Goal: Task Accomplishment & Management: Use online tool/utility

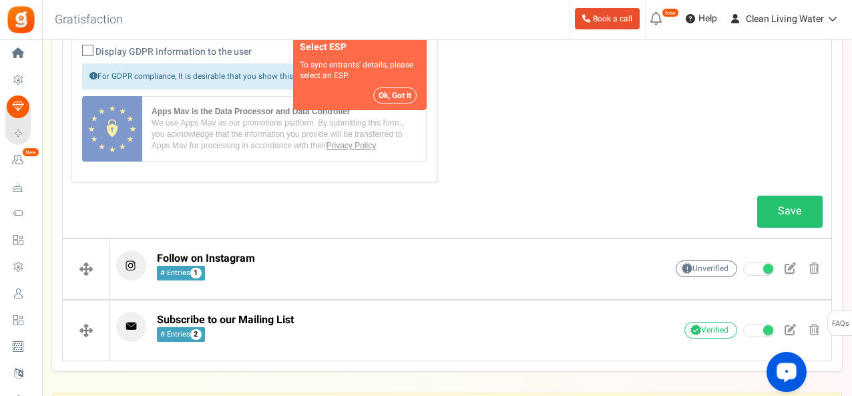
scroll to position [800, 0]
click at [787, 210] on link "Save" at bounding box center [789, 211] width 65 height 31
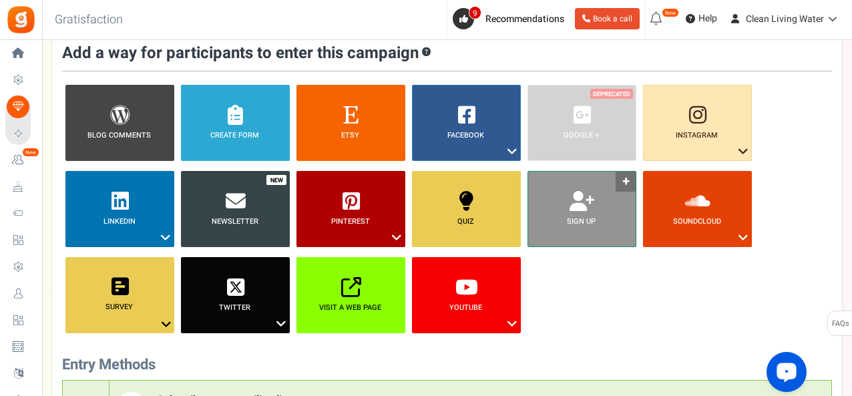
scroll to position [87, 0]
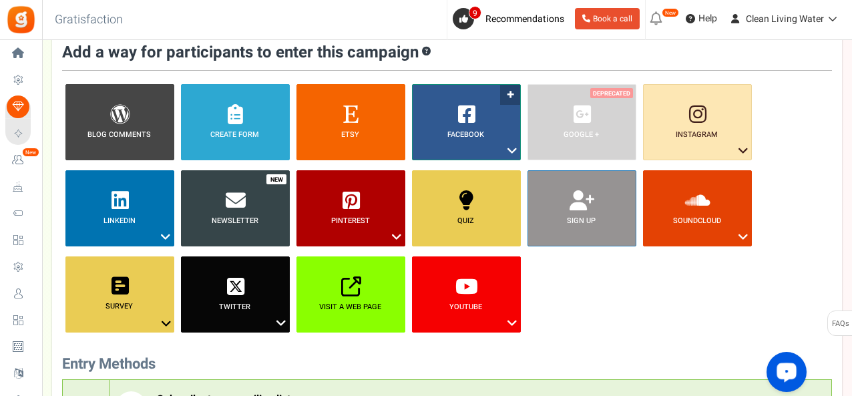
click at [454, 122] on link "Facebook ?" at bounding box center [466, 122] width 109 height 76
click at [469, 172] on link "Visit on Facebook" at bounding box center [452, 175] width 87 height 17
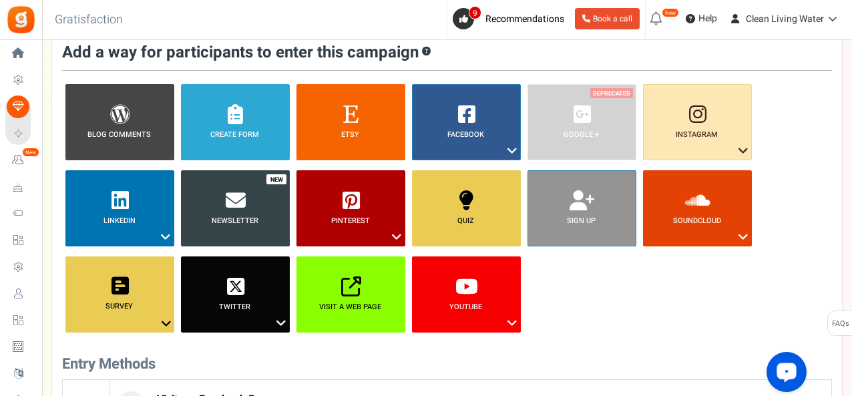
scroll to position [462, 0]
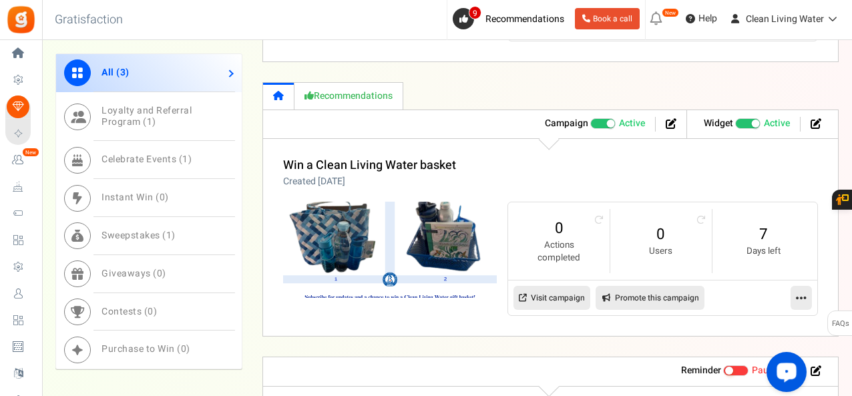
scroll to position [799, 0]
click at [566, 287] on link "Visit campaign" at bounding box center [552, 297] width 77 height 24
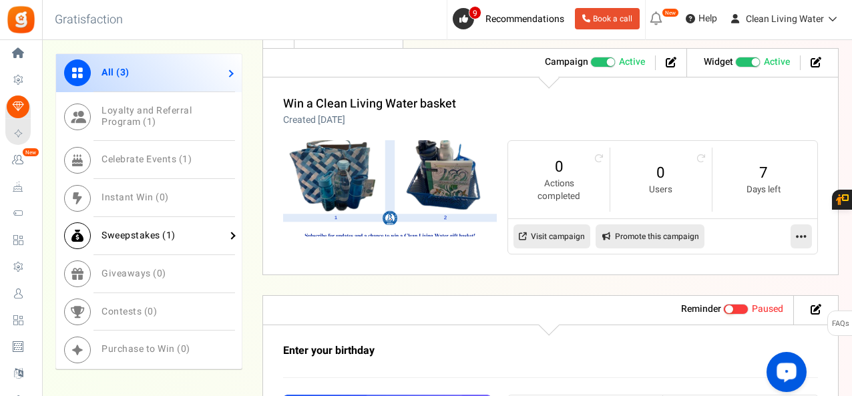
scroll to position [860, 0]
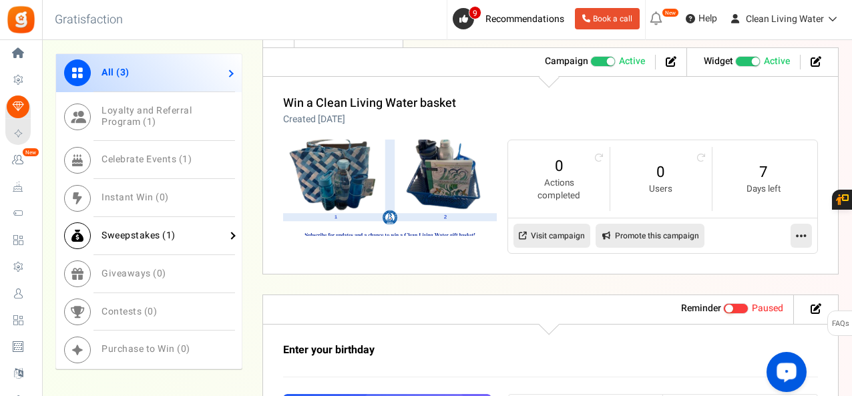
click at [143, 236] on span "Sweepstakes ( 1 )" at bounding box center [139, 235] width 74 height 14
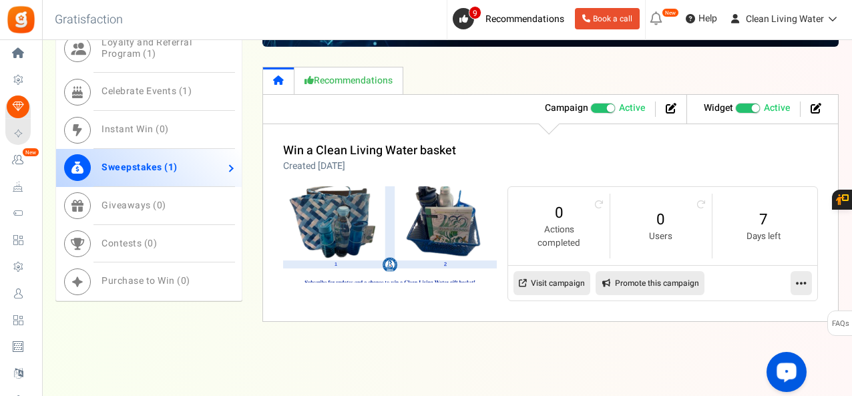
scroll to position [624, 0]
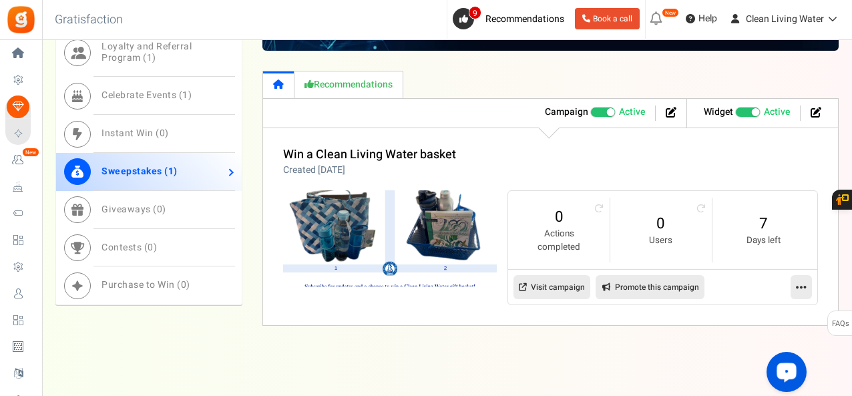
click at [554, 289] on link "Visit campaign" at bounding box center [552, 287] width 77 height 24
click at [795, 282] on link at bounding box center [801, 287] width 21 height 24
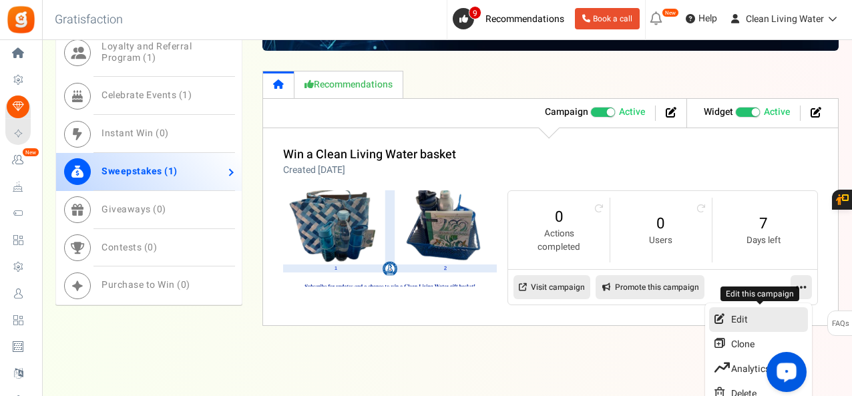
click at [761, 310] on link "Edit" at bounding box center [758, 319] width 99 height 25
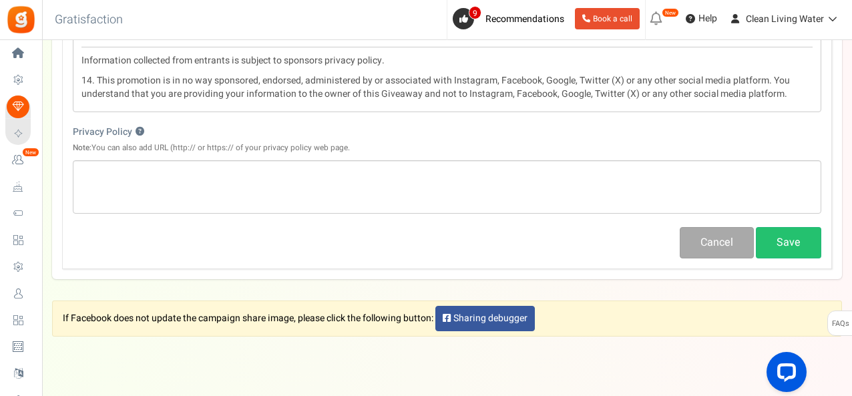
scroll to position [1947, 0]
click at [776, 226] on button "Save" at bounding box center [788, 241] width 65 height 31
click at [782, 226] on button "Save" at bounding box center [788, 241] width 65 height 31
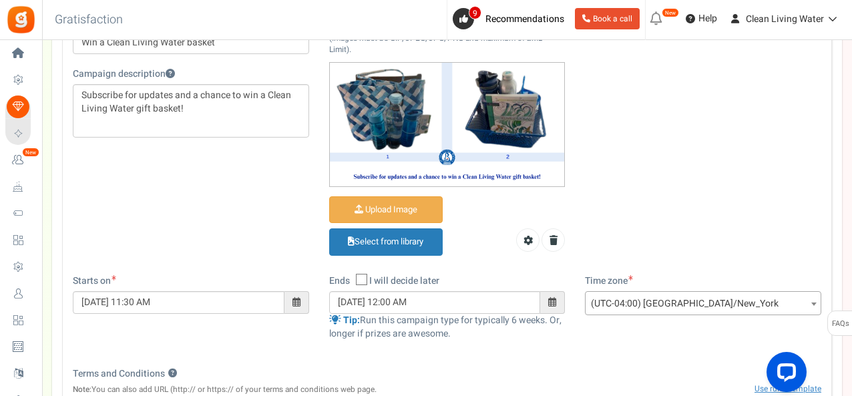
scroll to position [0, 0]
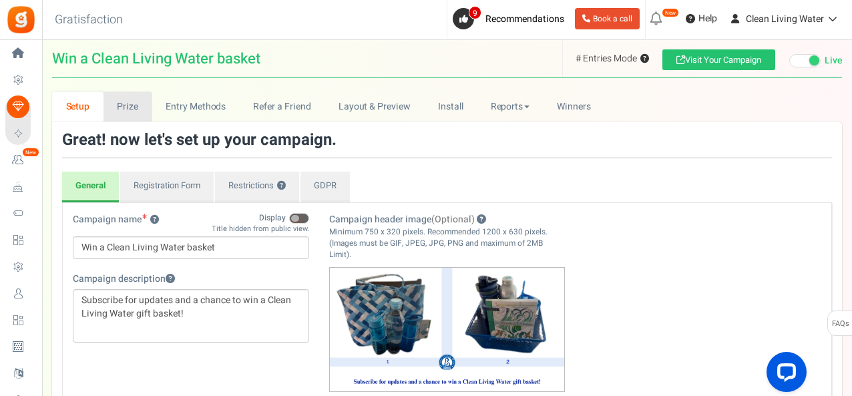
click at [126, 114] on link "Prize" at bounding box center [128, 106] width 49 height 30
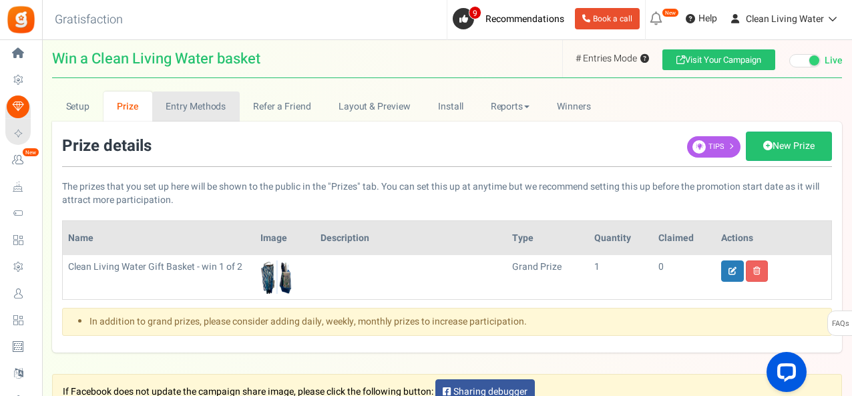
click at [210, 110] on link "Entry Methods" at bounding box center [195, 106] width 87 height 30
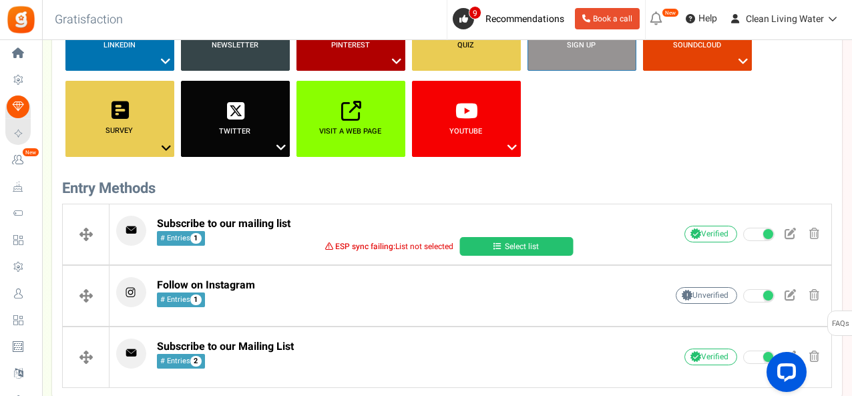
scroll to position [266, 0]
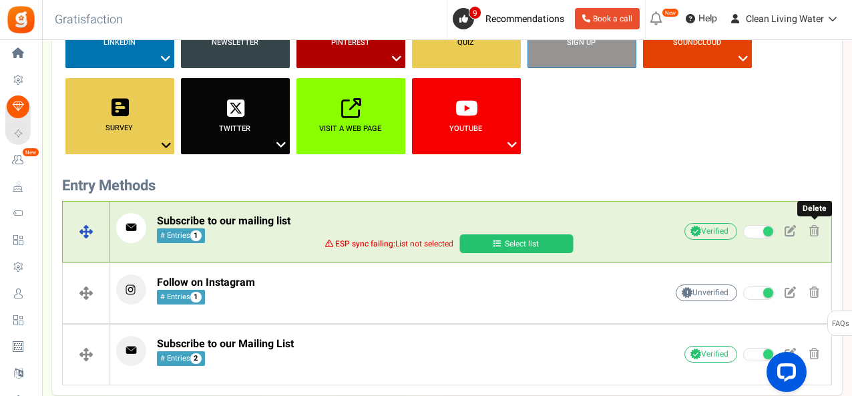
click at [813, 231] on span at bounding box center [814, 230] width 10 height 11
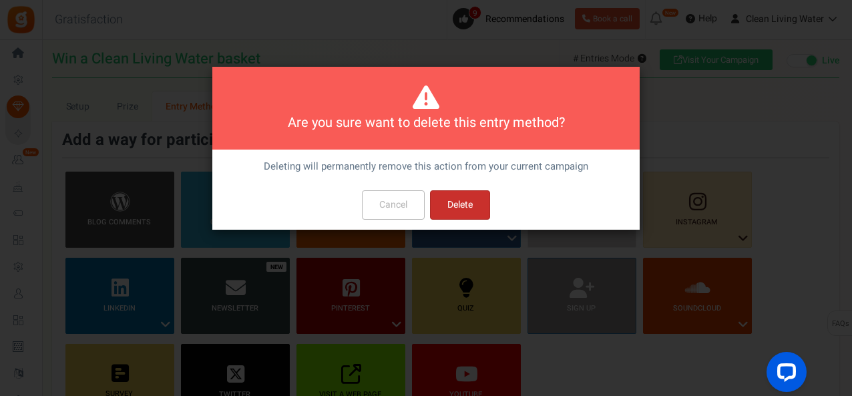
click at [445, 208] on button "Delete" at bounding box center [460, 204] width 60 height 29
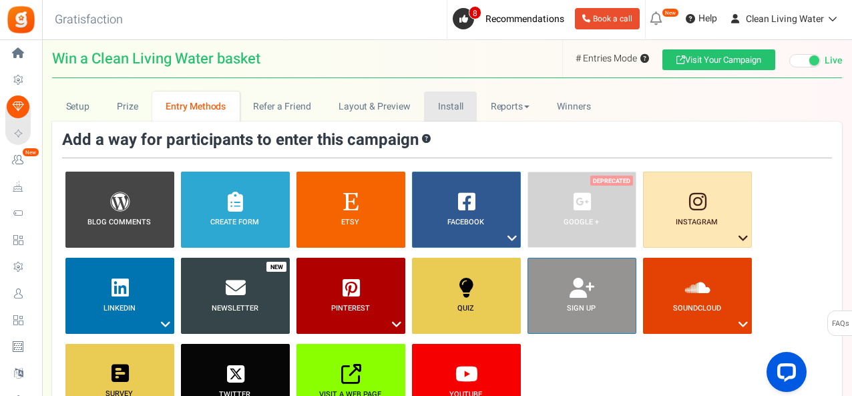
click at [454, 113] on link "Install" at bounding box center [450, 106] width 53 height 30
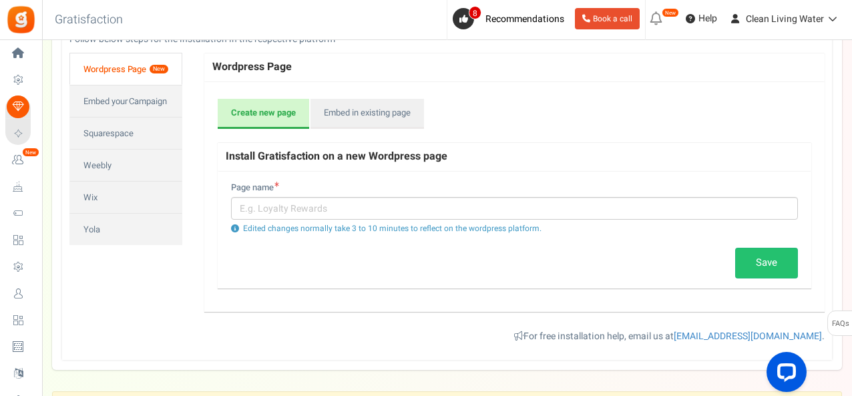
scroll to position [177, 0]
click at [347, 112] on link "Embed in existing page" at bounding box center [368, 113] width 114 height 31
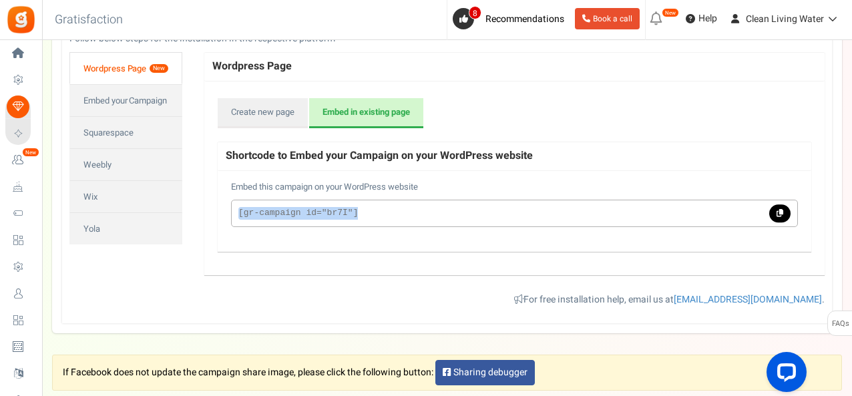
drag, startPoint x: 374, startPoint y: 204, endPoint x: 232, endPoint y: 215, distance: 142.0
click at [232, 215] on p "[gr-campaign id="br7I"]" at bounding box center [514, 213] width 567 height 27
copy code "[gr-campaign id="br7I"]"
